Goal: Transaction & Acquisition: Purchase product/service

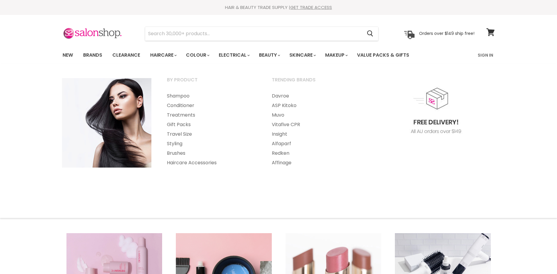
click at [167, 56] on link "Haircare" at bounding box center [163, 55] width 35 height 13
click at [173, 142] on link "Styling" at bounding box center [212, 144] width 104 height 10
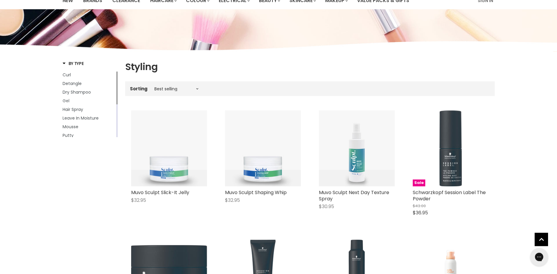
scroll to position [30, 0]
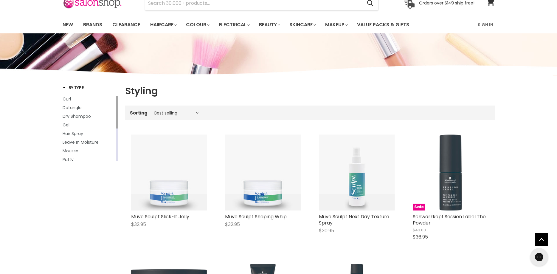
click at [73, 133] on span "Hair Spray" at bounding box center [73, 134] width 21 height 6
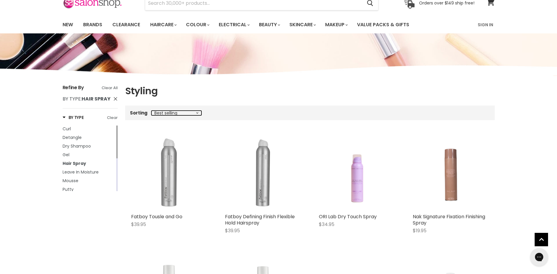
click at [151, 111] on select "Best selling Featured Price, low to high Price, high to low Alphabetically, A-Z…" at bounding box center [176, 113] width 50 height 5
click at [196, 112] on select "Best selling Featured Price, low to high Price, high to low Alphabetically, A-Z…" at bounding box center [176, 113] width 50 height 5
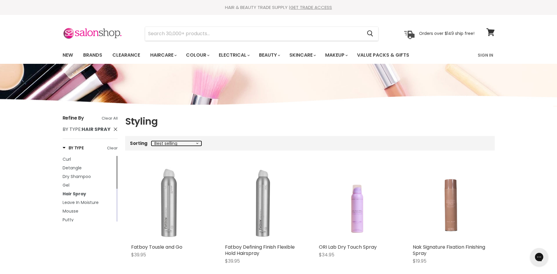
click at [151, 141] on select "Best selling Featured Price, low to high Price, high to low Alphabetically, A-Z…" at bounding box center [176, 143] width 50 height 5
select select "title-ascending"
click option "Alphabetically, A-Z" at bounding box center [0, 0] width 0 height 0
select select "title-ascending"
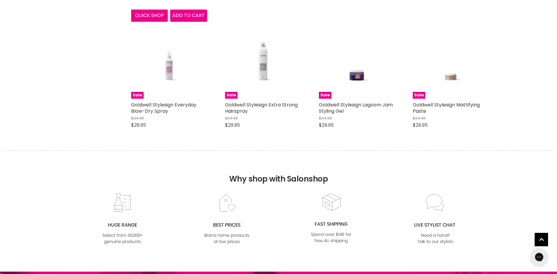
select select "title-ascending"
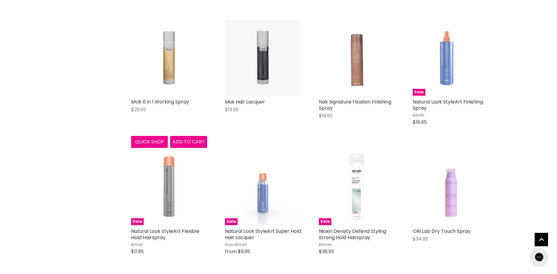
scroll to position [2858, 0]
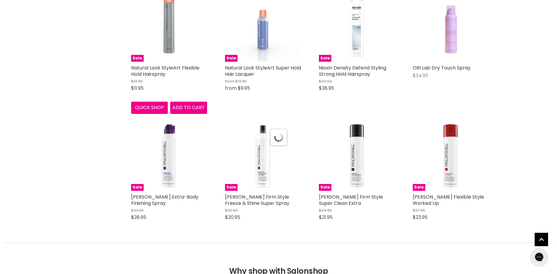
scroll to position [3011, 0]
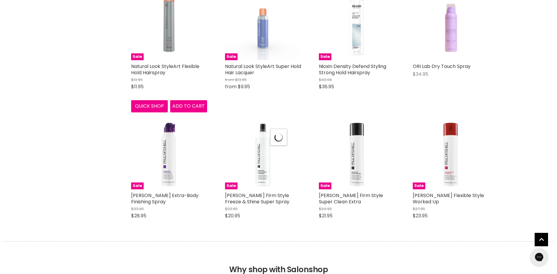
select select "title-ascending"
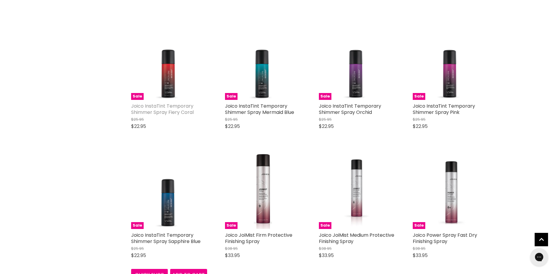
scroll to position [2189, 0]
